Goal: Complete application form

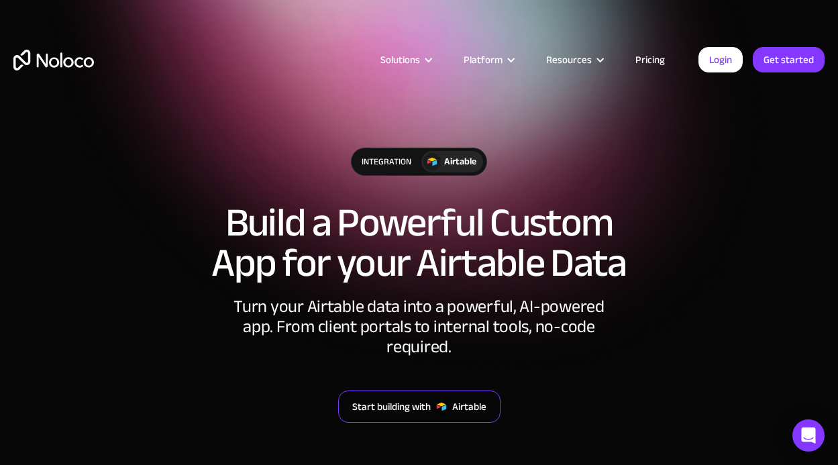
click at [417, 398] on div "Start building with" at bounding box center [391, 406] width 79 height 17
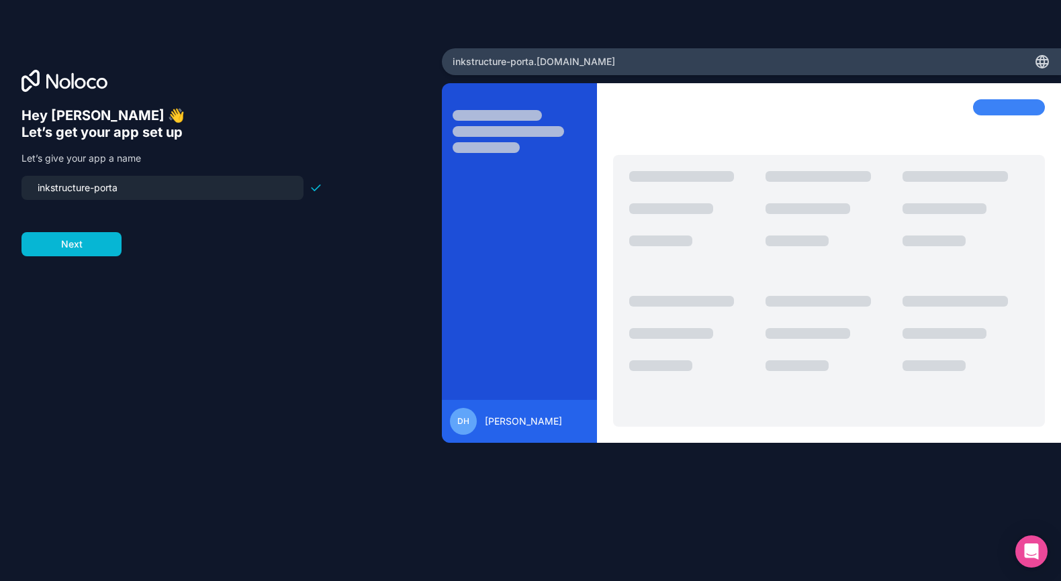
type input "inkstructure-portal"
click button "Next" at bounding box center [71, 244] width 100 height 24
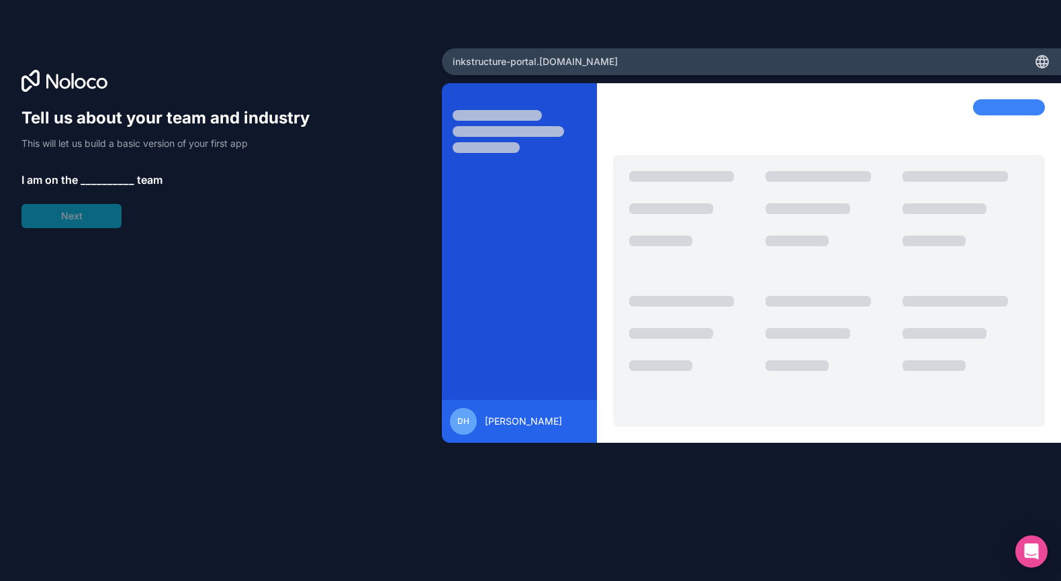
click at [90, 184] on span "__________" at bounding box center [108, 180] width 54 height 16
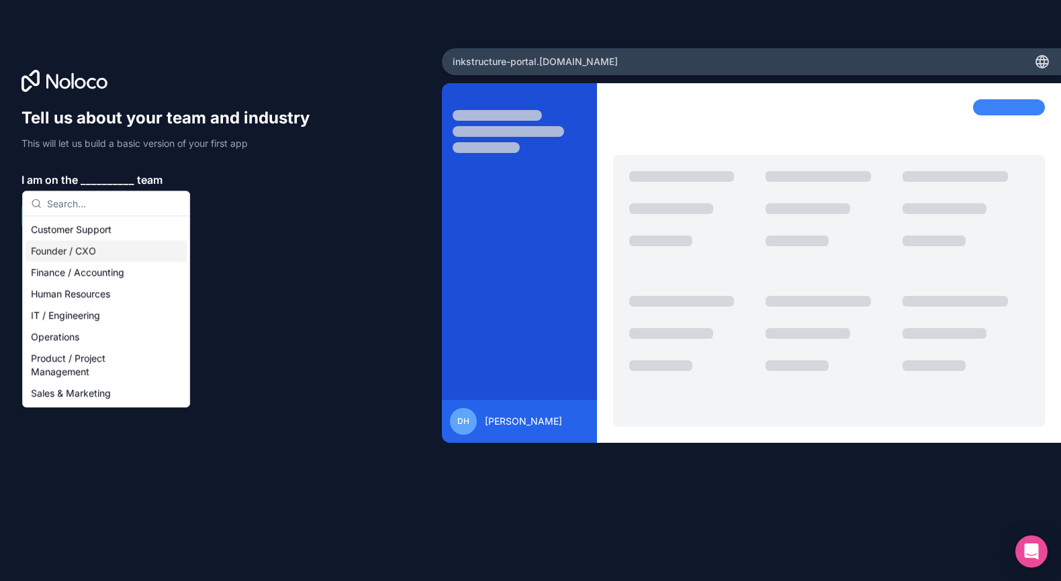
click at [87, 250] on div "Founder / CXO" at bounding box center [106, 250] width 161 height 21
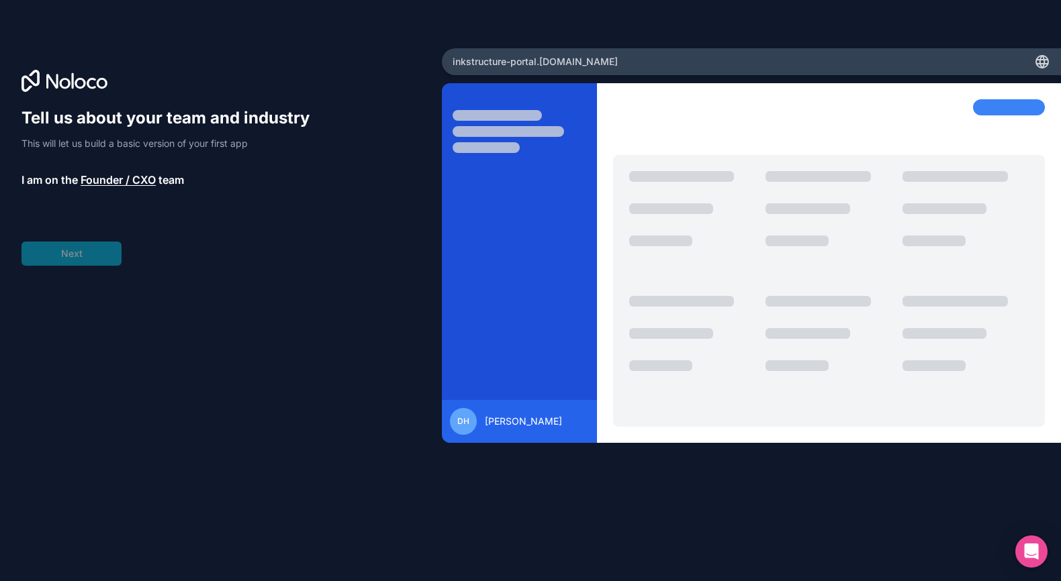
click at [82, 256] on div "Tell us about your team and industry This will let us build a basic version of …" at bounding box center [171, 186] width 301 height 158
click at [99, 224] on span "__________" at bounding box center [112, 217] width 54 height 16
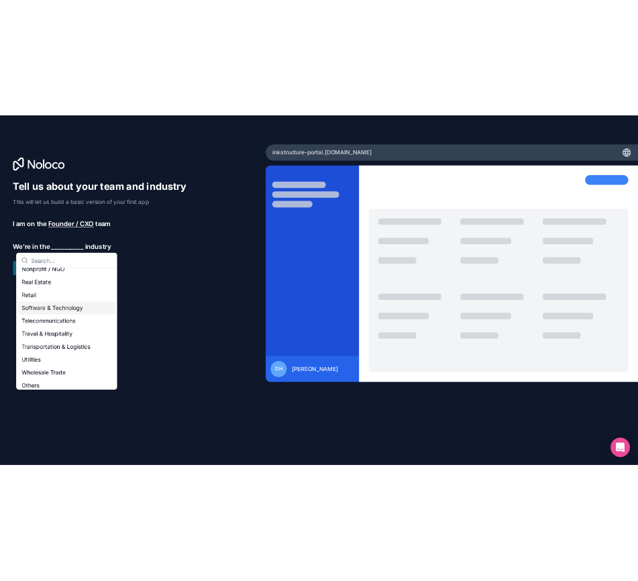
scroll to position [276, 0]
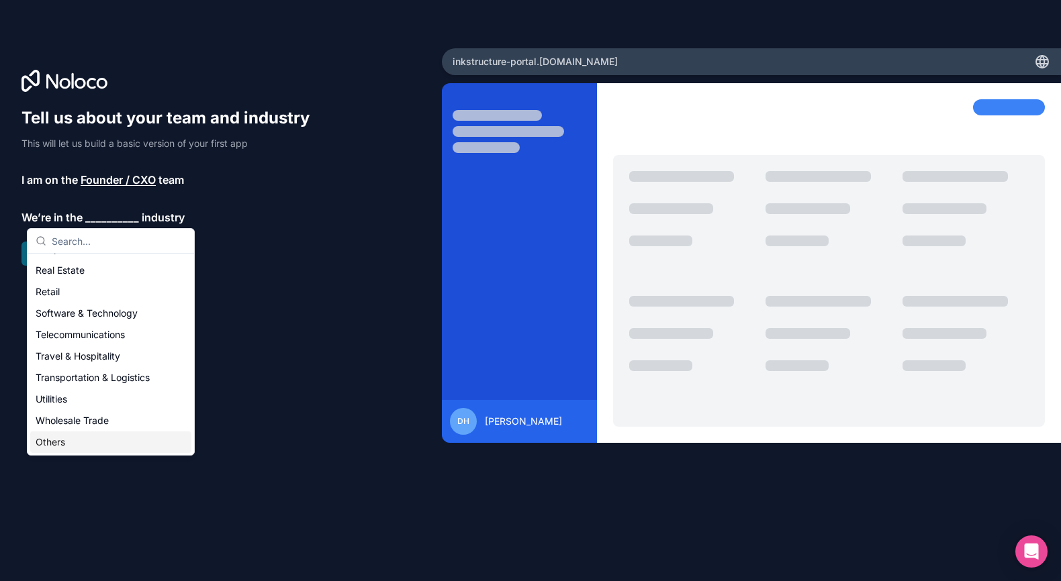
click at [91, 434] on div "Others" at bounding box center [110, 442] width 161 height 21
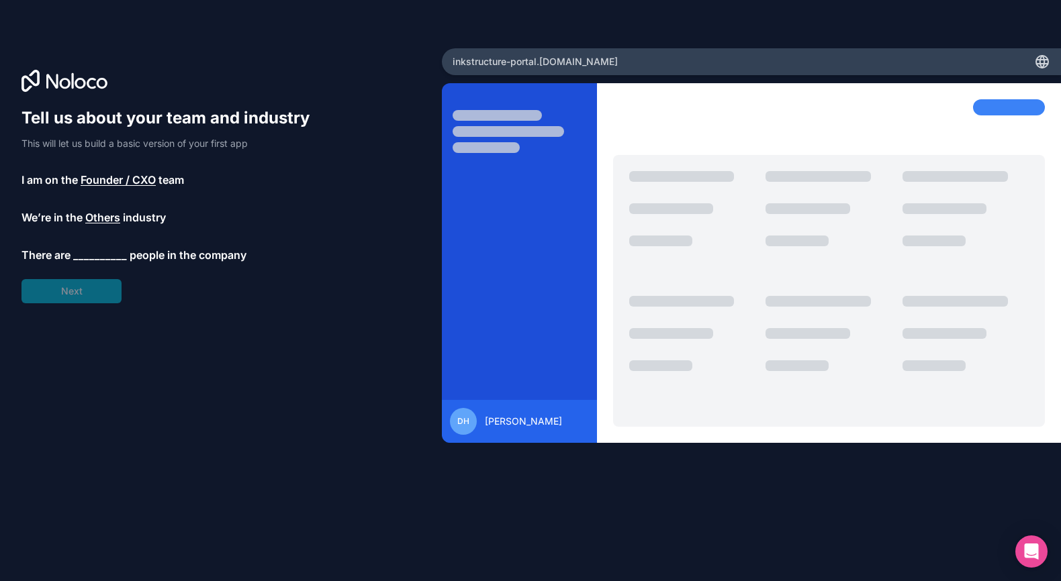
click at [117, 251] on span "__________" at bounding box center [100, 255] width 54 height 16
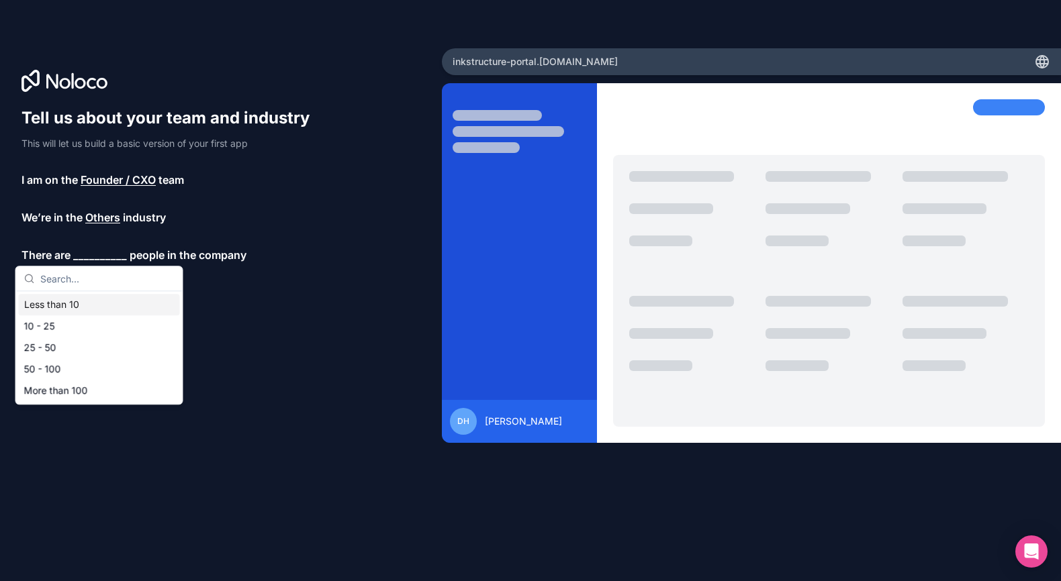
click at [80, 303] on div "Less than 10" at bounding box center [99, 304] width 161 height 21
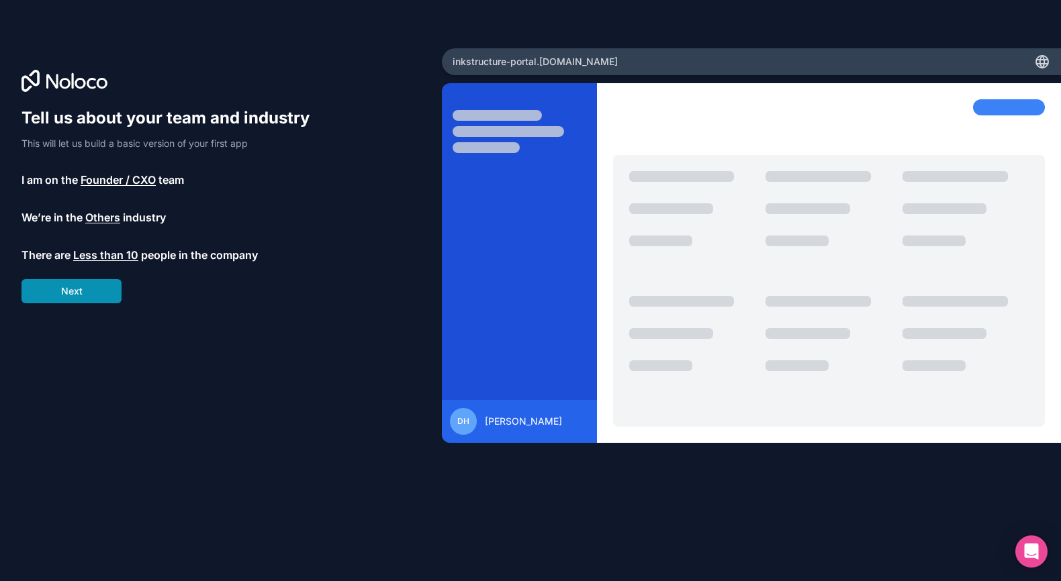
click at [82, 293] on button "Next" at bounding box center [71, 291] width 100 height 24
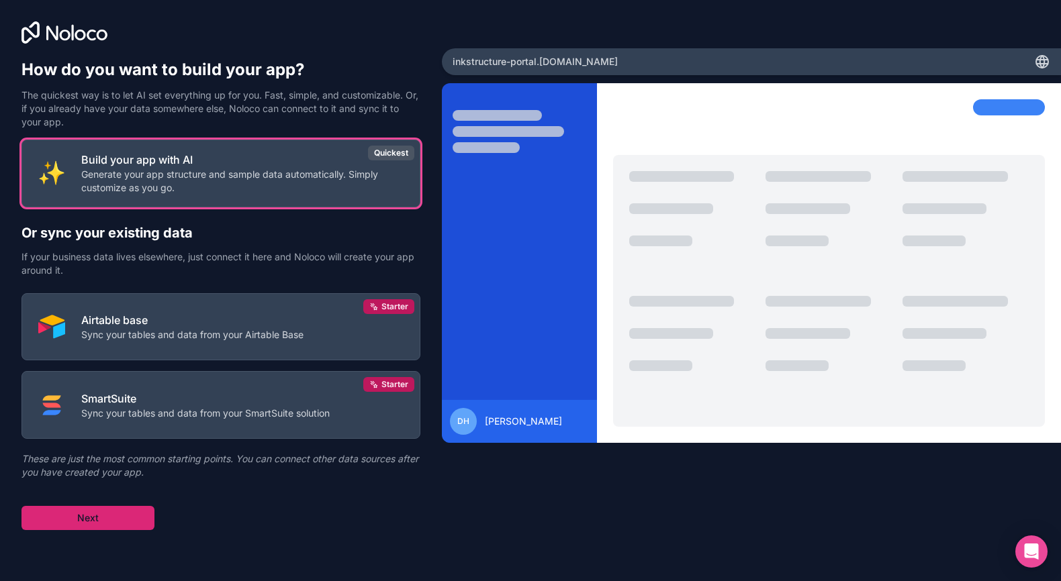
click at [127, 515] on button "Next" at bounding box center [87, 518] width 133 height 24
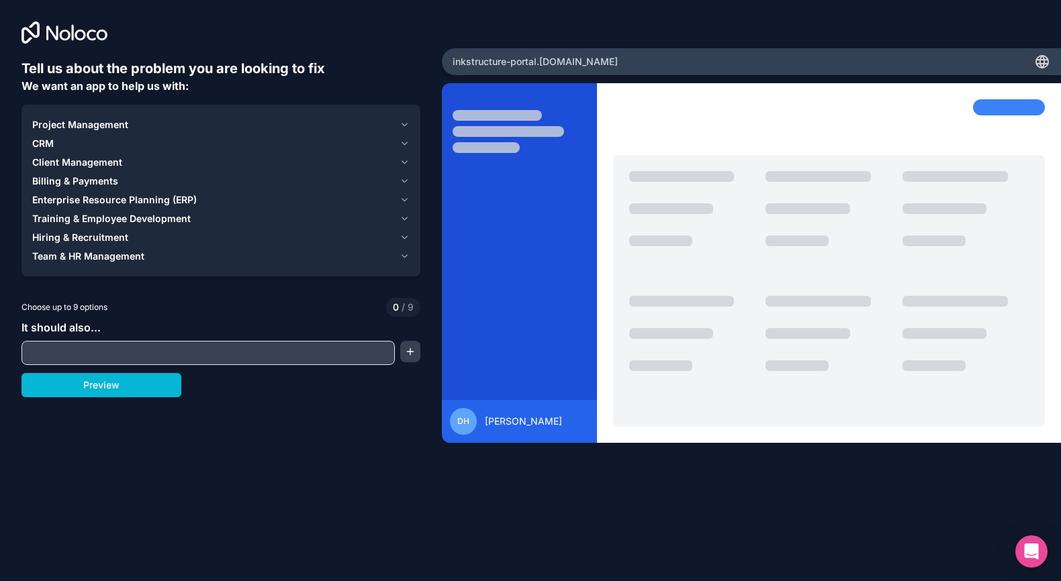
click at [78, 273] on div "Project Management CRM Client Management Billing & Payments Enterprise Resource…" at bounding box center [220, 191] width 399 height 172
click at [79, 265] on button "Team & HR Management" at bounding box center [220, 256] width 377 height 19
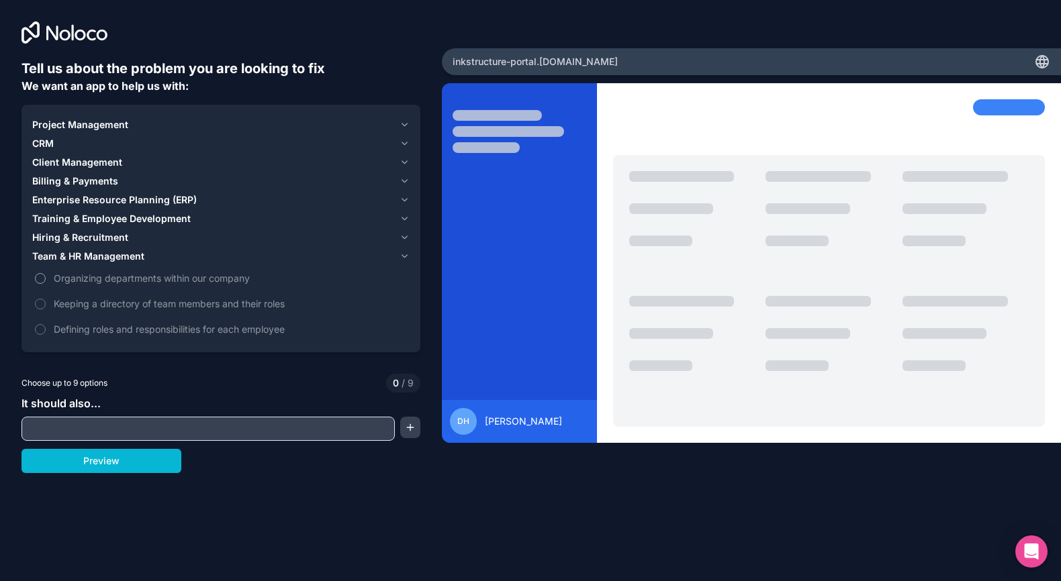
click at [103, 278] on span "Organizing departments within our company" at bounding box center [230, 278] width 353 height 14
click at [46, 278] on button "Organizing departments within our company" at bounding box center [40, 278] width 11 height 11
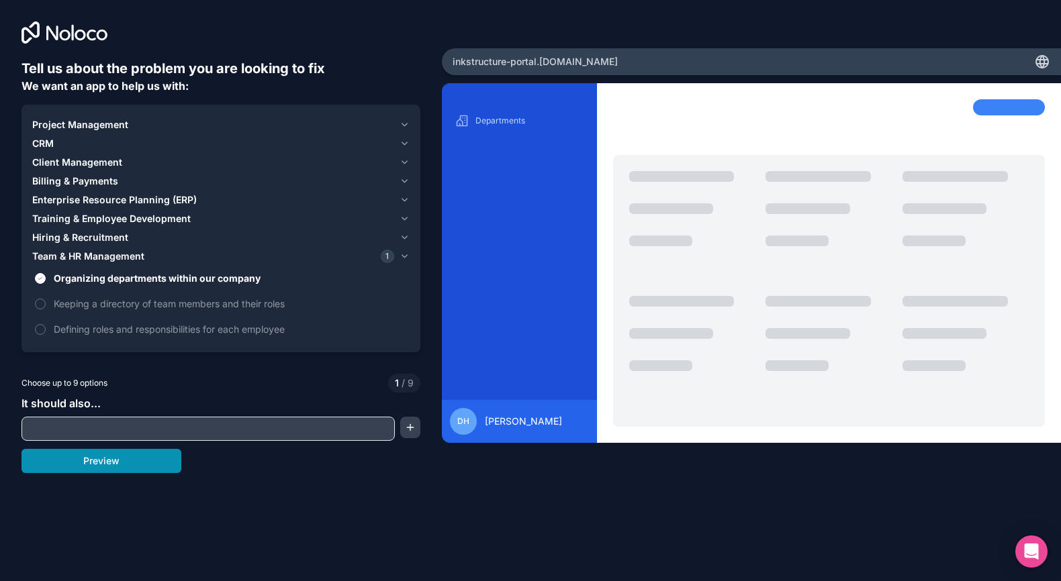
click at [139, 460] on button "Preview" at bounding box center [101, 461] width 160 height 24
click at [140, 337] on label "Defining roles and responsibilities for each employee" at bounding box center [220, 329] width 377 height 25
click at [46, 335] on button "Defining roles and responsibilities for each employee" at bounding box center [40, 329] width 11 height 11
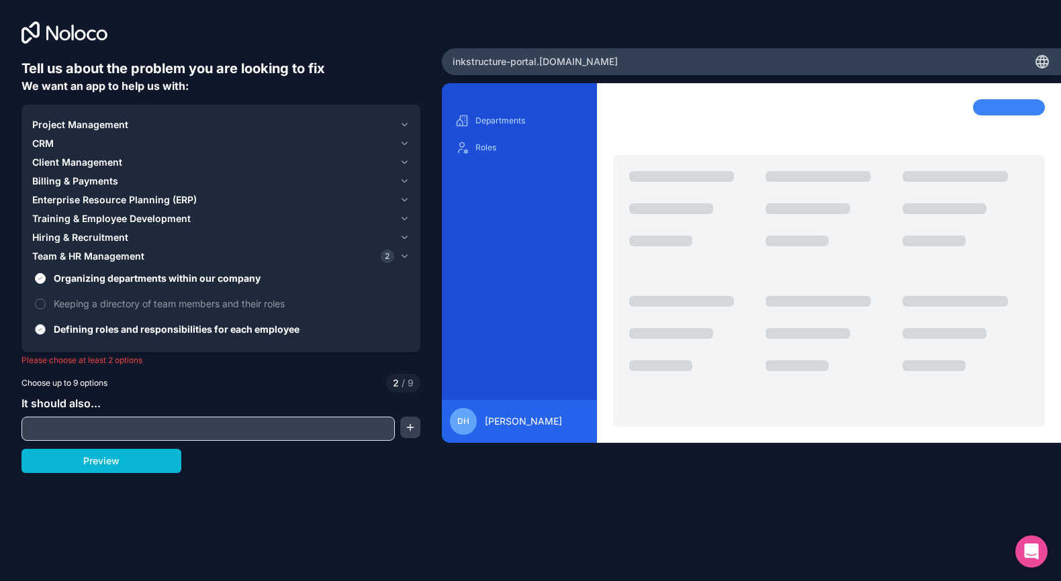
click at [137, 332] on span "Defining roles and responsibilities for each employee" at bounding box center [230, 329] width 353 height 14
click at [46, 332] on button "Defining roles and responsibilities for each employee" at bounding box center [40, 329] width 11 height 11
click at [134, 237] on div "Hiring & Recruitment" at bounding box center [213, 237] width 362 height 13
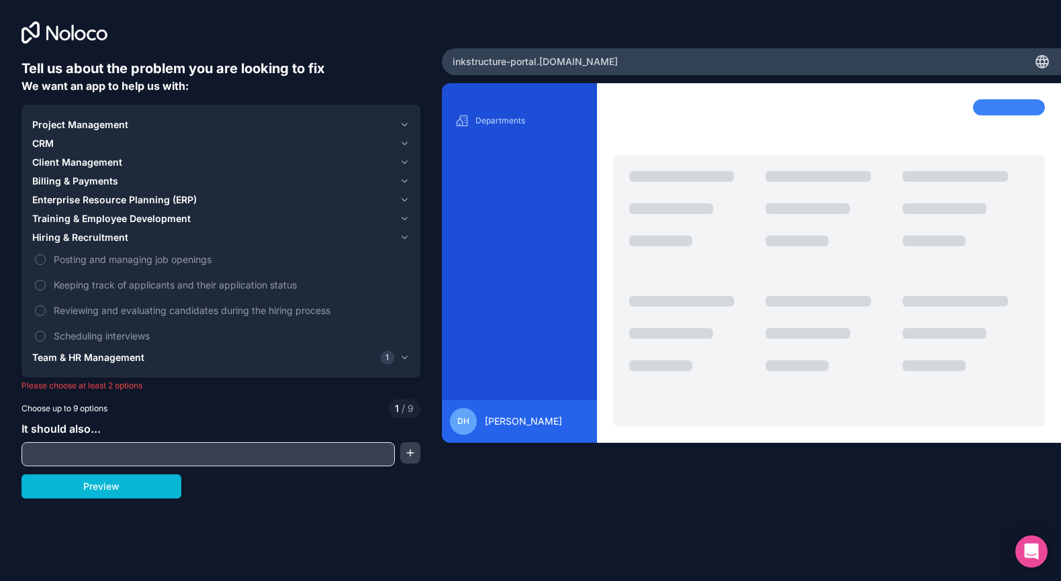
click at [183, 232] on div "Hiring & Recruitment" at bounding box center [213, 237] width 362 height 13
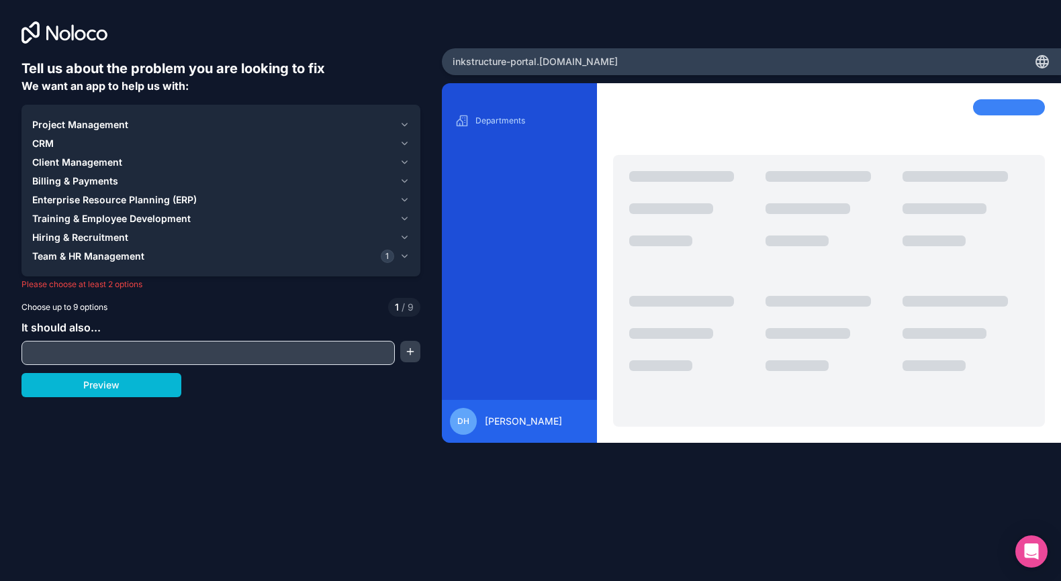
click at [183, 217] on span "Training & Employee Development" at bounding box center [111, 218] width 158 height 13
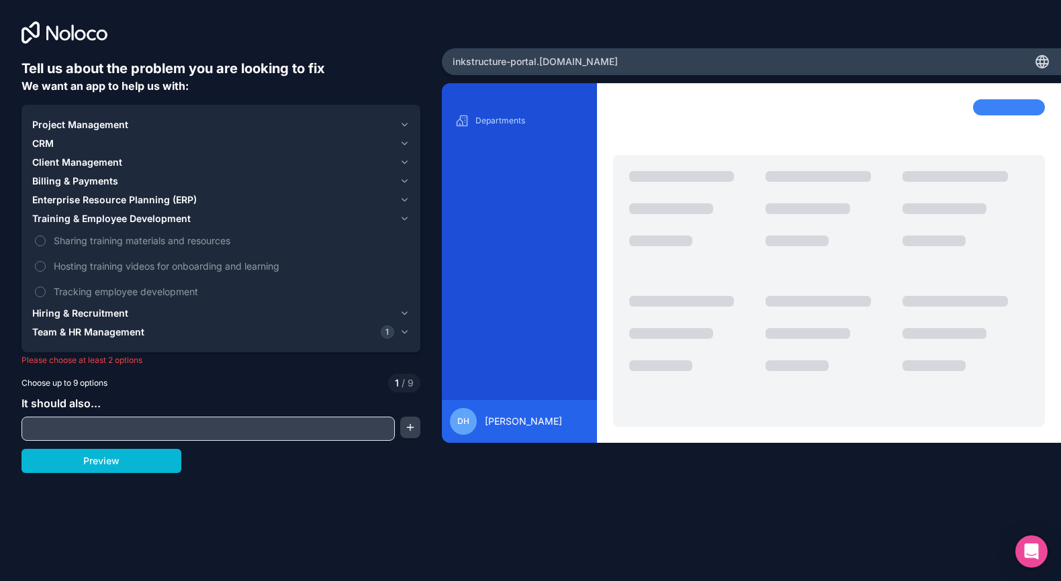
click at [183, 218] on span "Training & Employee Development" at bounding box center [111, 218] width 158 height 13
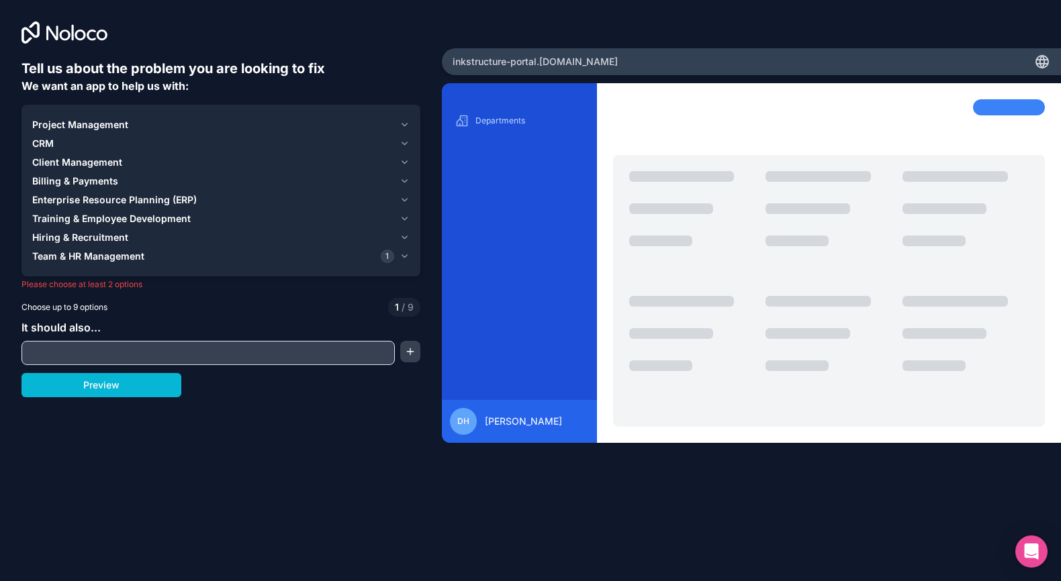
click at [185, 197] on span "Enterprise Resource Planning (ERP)" at bounding box center [114, 199] width 164 height 13
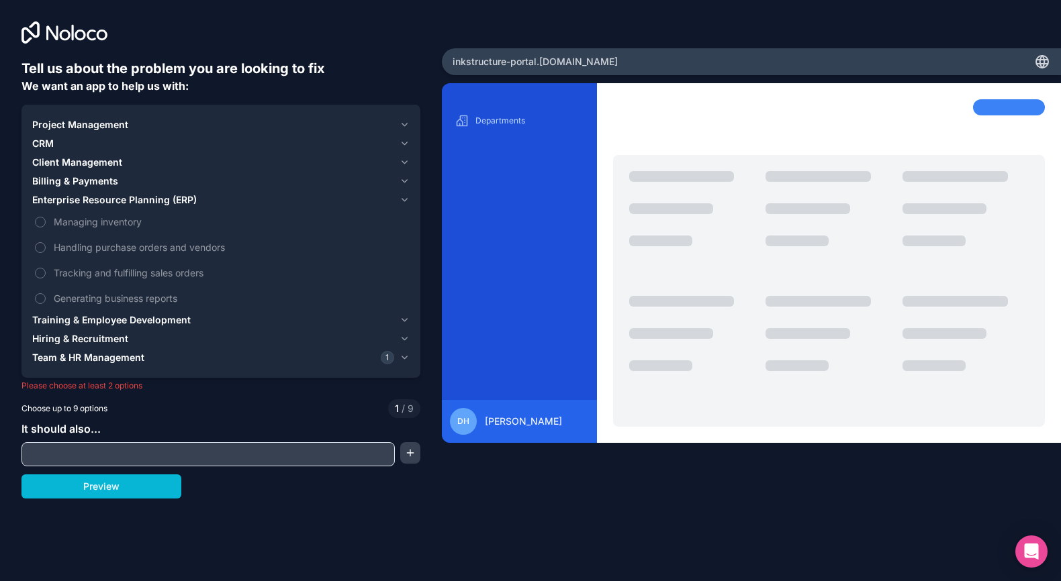
click at [150, 161] on div "Client Management" at bounding box center [213, 162] width 362 height 13
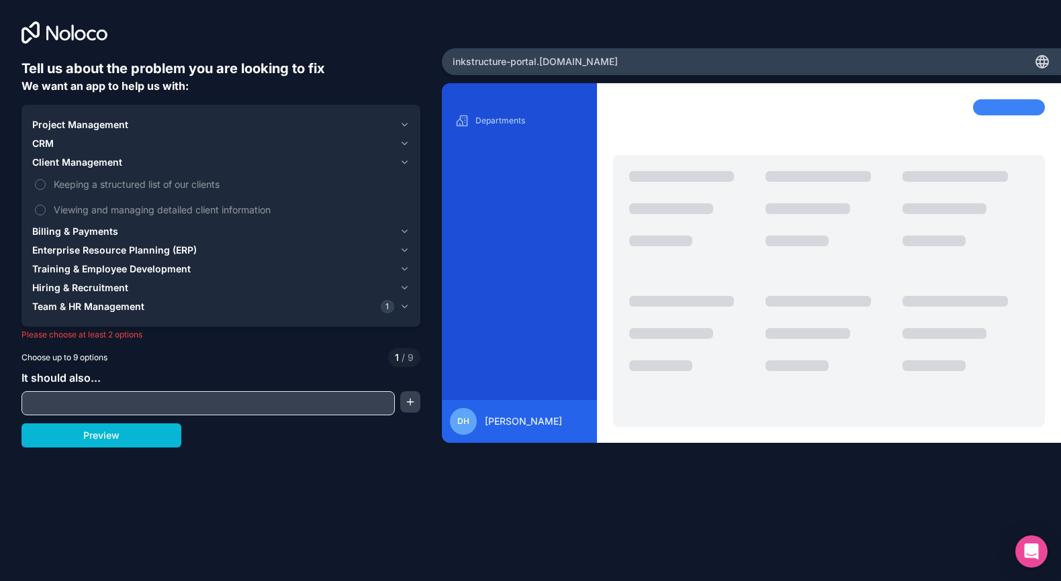
click at [293, 156] on div "Client Management" at bounding box center [213, 162] width 362 height 13
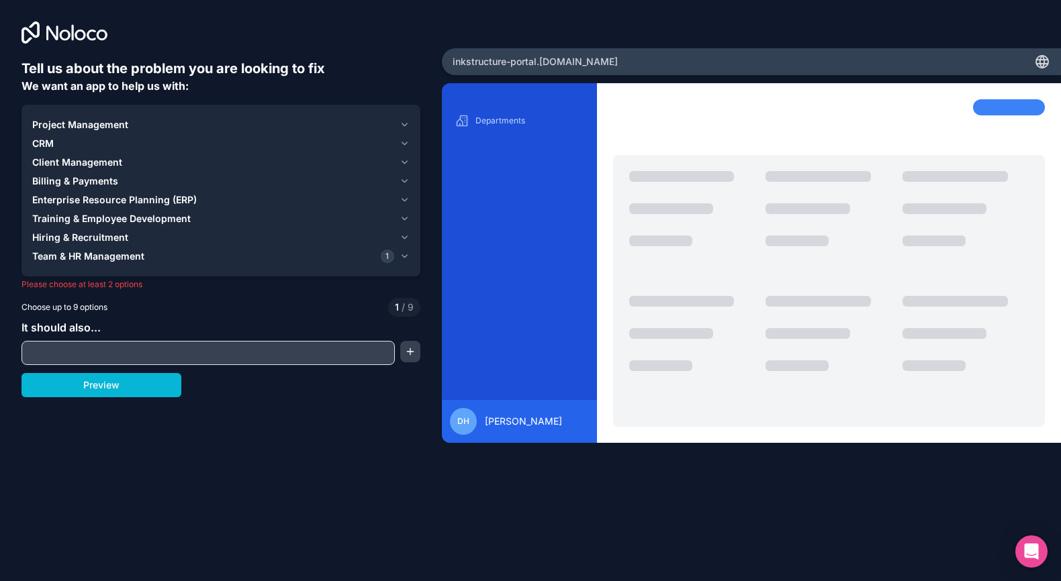
click at [299, 140] on div "CRM" at bounding box center [213, 143] width 362 height 13
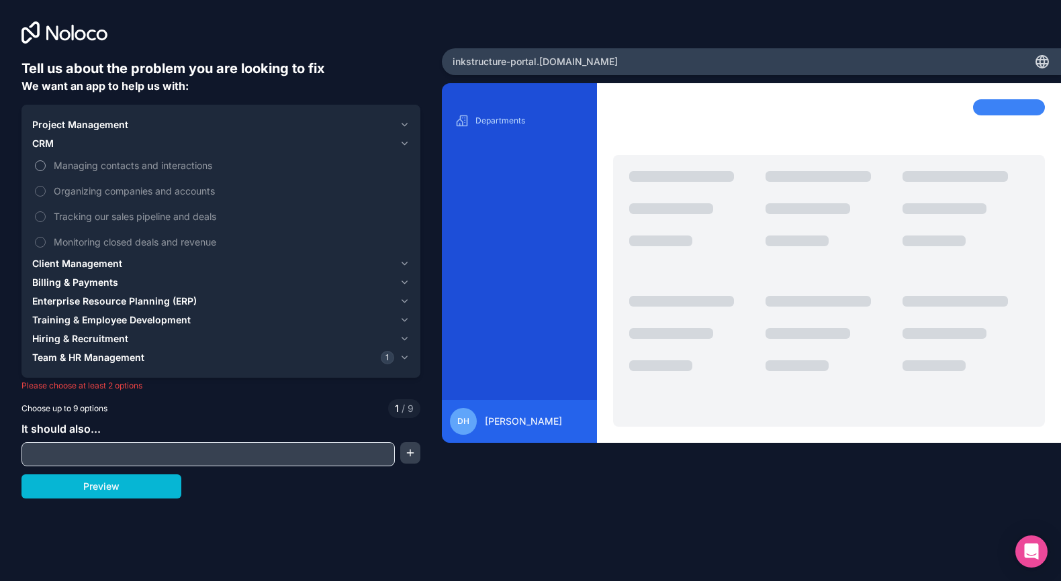
click at [213, 161] on span "Managing contacts and interactions" at bounding box center [230, 165] width 353 height 14
click at [46, 161] on button "Managing contacts and interactions" at bounding box center [40, 165] width 11 height 11
click at [231, 212] on span "Tracking our sales pipeline and deals" at bounding box center [230, 216] width 353 height 14
click at [46, 212] on button "Tracking our sales pipeline and deals" at bounding box center [40, 216] width 11 height 11
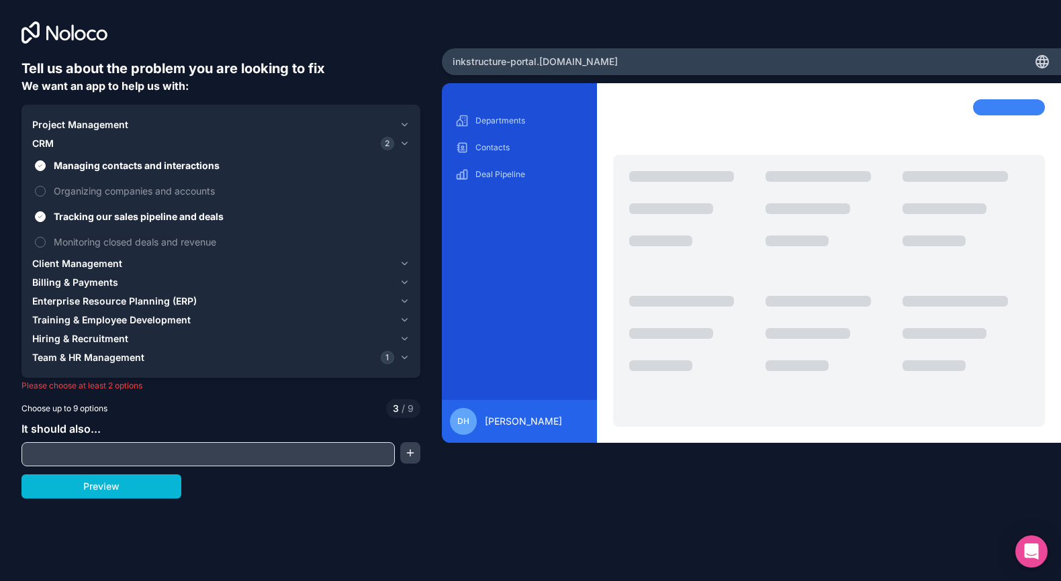
click at [132, 124] on div "Project Management" at bounding box center [213, 124] width 362 height 13
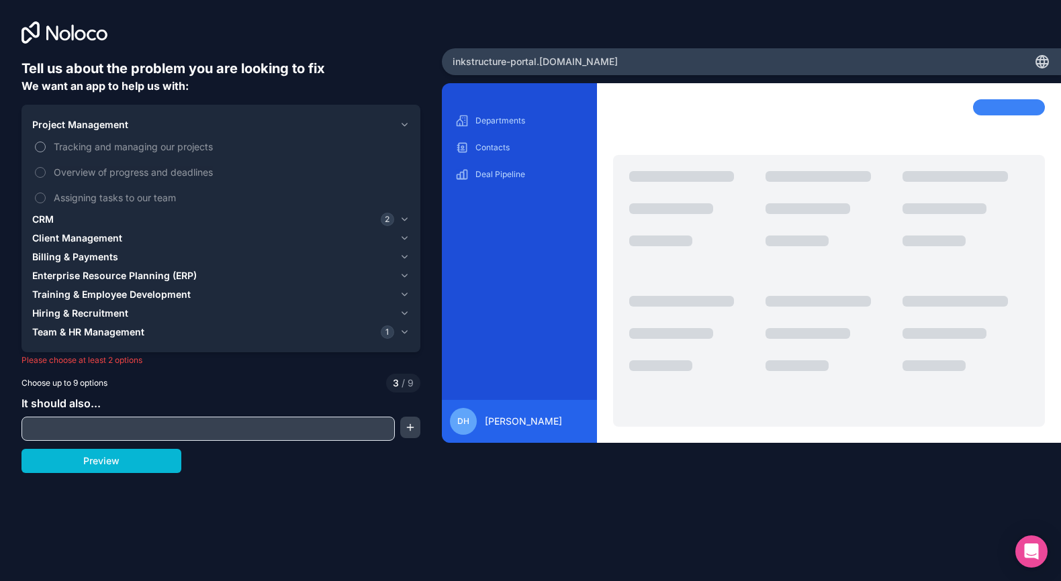
click at [200, 140] on span "Tracking and managing our projects" at bounding box center [230, 147] width 353 height 14
click at [46, 142] on button "Tracking and managing our projects" at bounding box center [40, 147] width 11 height 11
click at [152, 461] on button "Preview" at bounding box center [101, 461] width 160 height 24
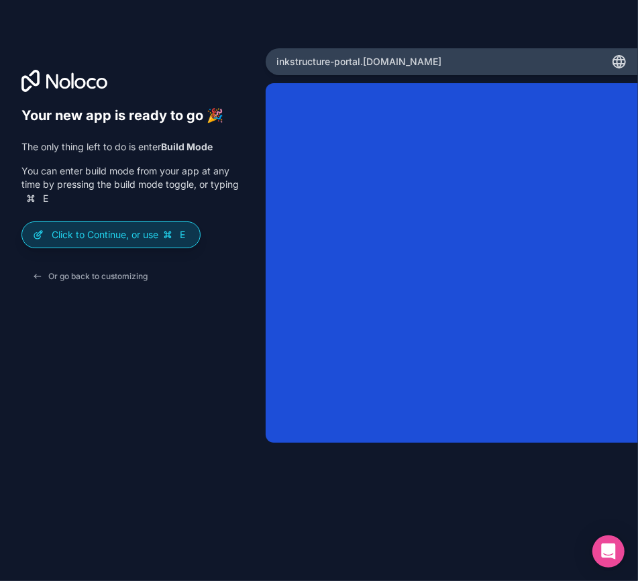
click at [159, 238] on p "Click to Continue, or use E" at bounding box center [121, 234] width 138 height 13
